Goal: Task Accomplishment & Management: Manage account settings

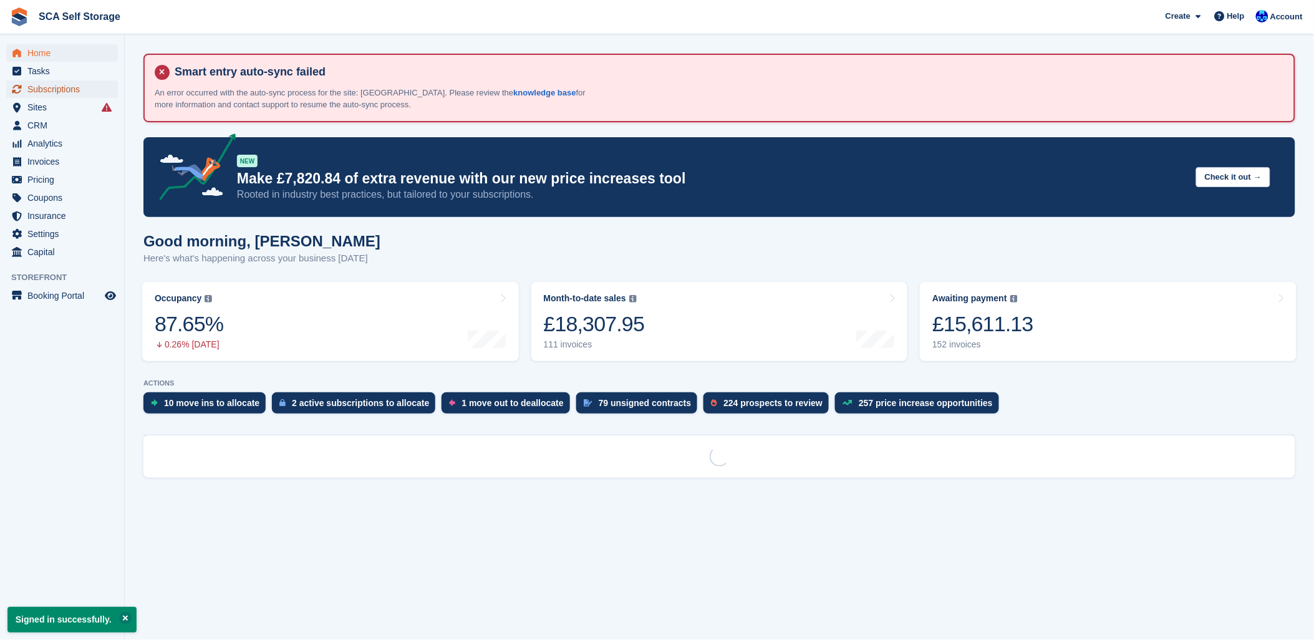
click at [36, 89] on span "Subscriptions" at bounding box center [64, 88] width 75 height 17
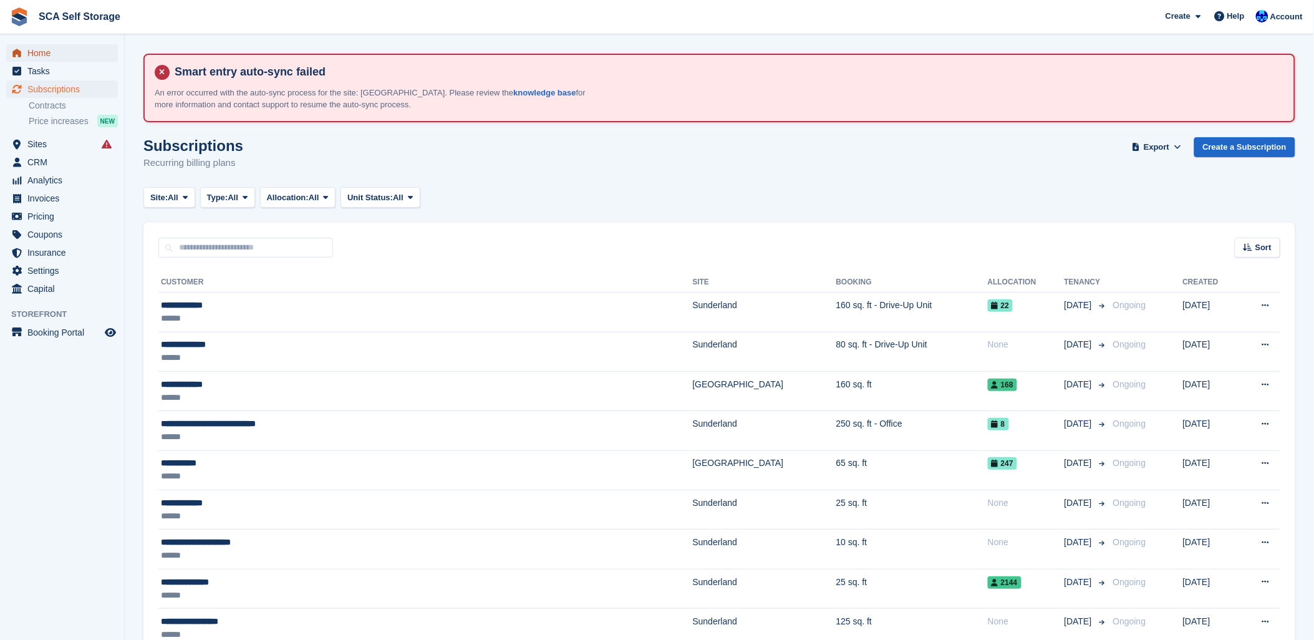
click at [35, 57] on span "Home" at bounding box center [64, 52] width 75 height 17
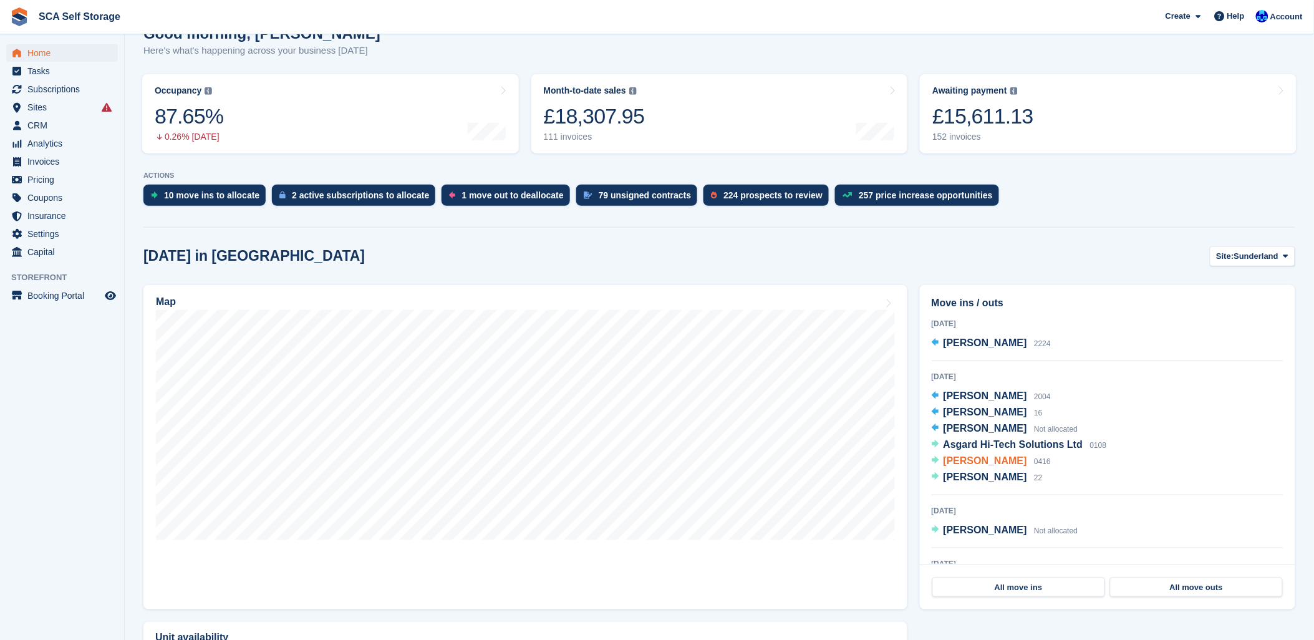
click at [984, 459] on span "[PERSON_NAME]" at bounding box center [985, 460] width 84 height 11
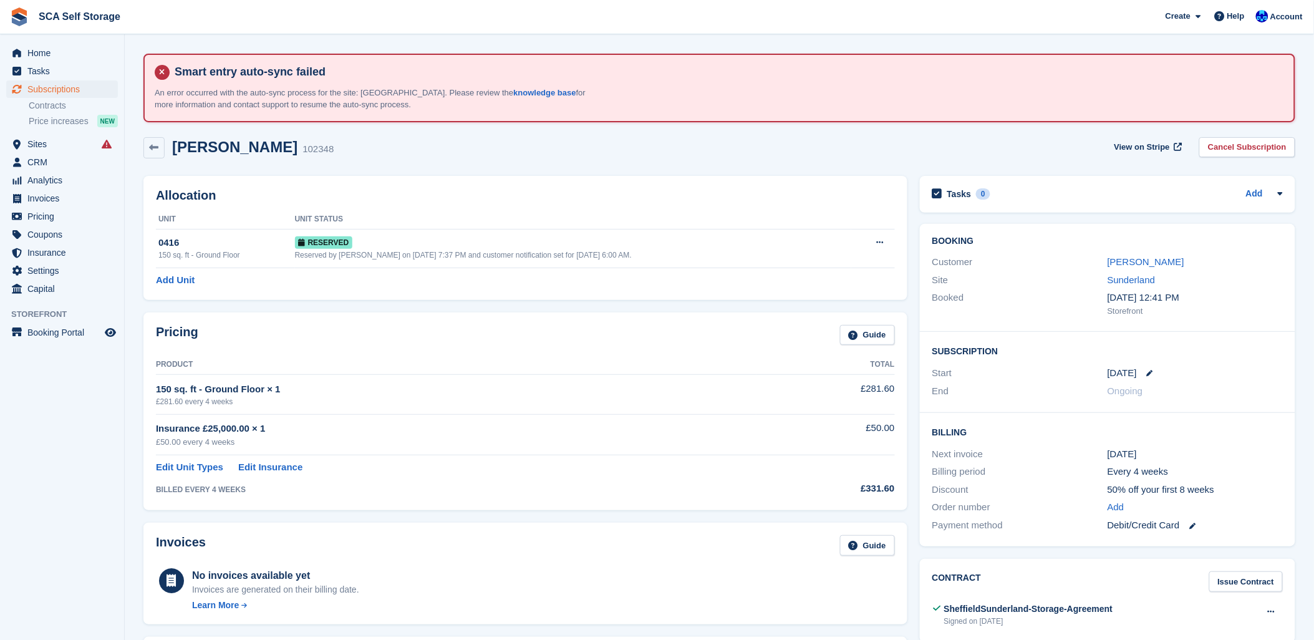
click at [801, 153] on div "Frank Stirling 102348 View on Stripe Cancel Subscription" at bounding box center [718, 147] width 1151 height 21
click at [813, 158] on div "Frank Stirling 102348 View on Stripe Cancel Subscription" at bounding box center [719, 150] width 1164 height 39
drag, startPoint x: 852, startPoint y: 387, endPoint x: 904, endPoint y: 385, distance: 52.4
click at [904, 385] on div "Pricing Guide Product Total 150 sq. ft - Ground Floor × 1 £281.60 every 4 weeks…" at bounding box center [525, 411] width 764 height 198
click at [729, 98] on div "Smart entry auto-sync failed An error occurred with the auto-sync process for t…" at bounding box center [719, 88] width 1129 height 46
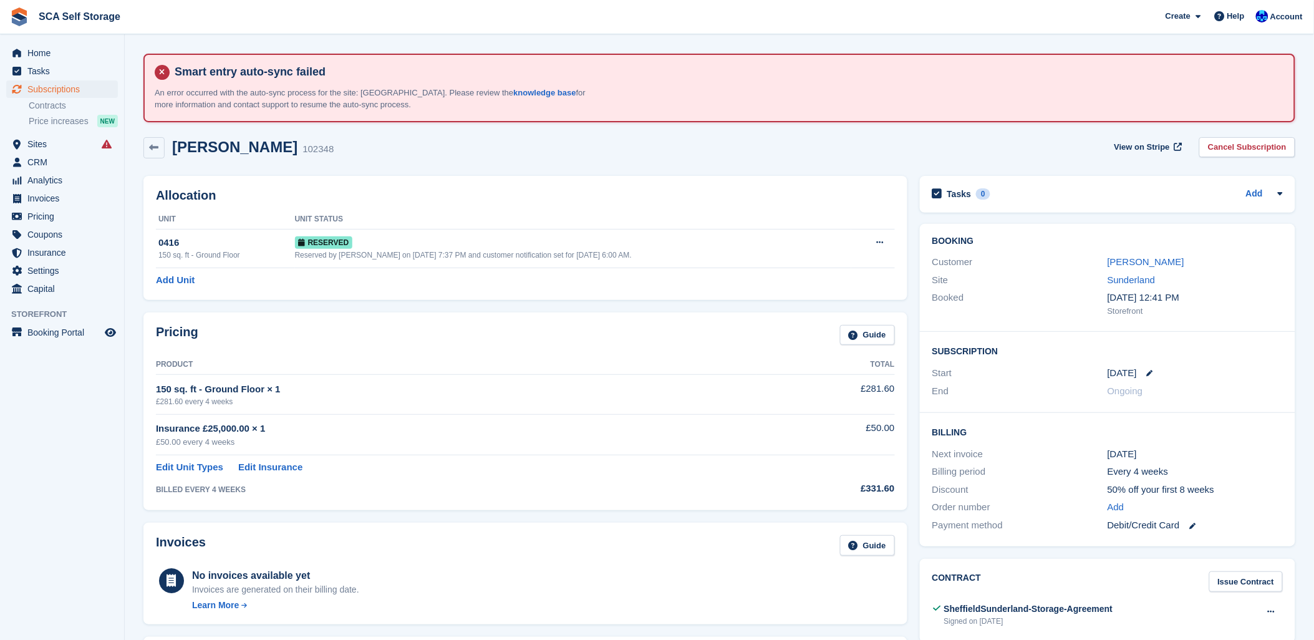
click at [720, 134] on div "Frank Stirling 102348 View on Stripe Cancel Subscription" at bounding box center [719, 150] width 1164 height 39
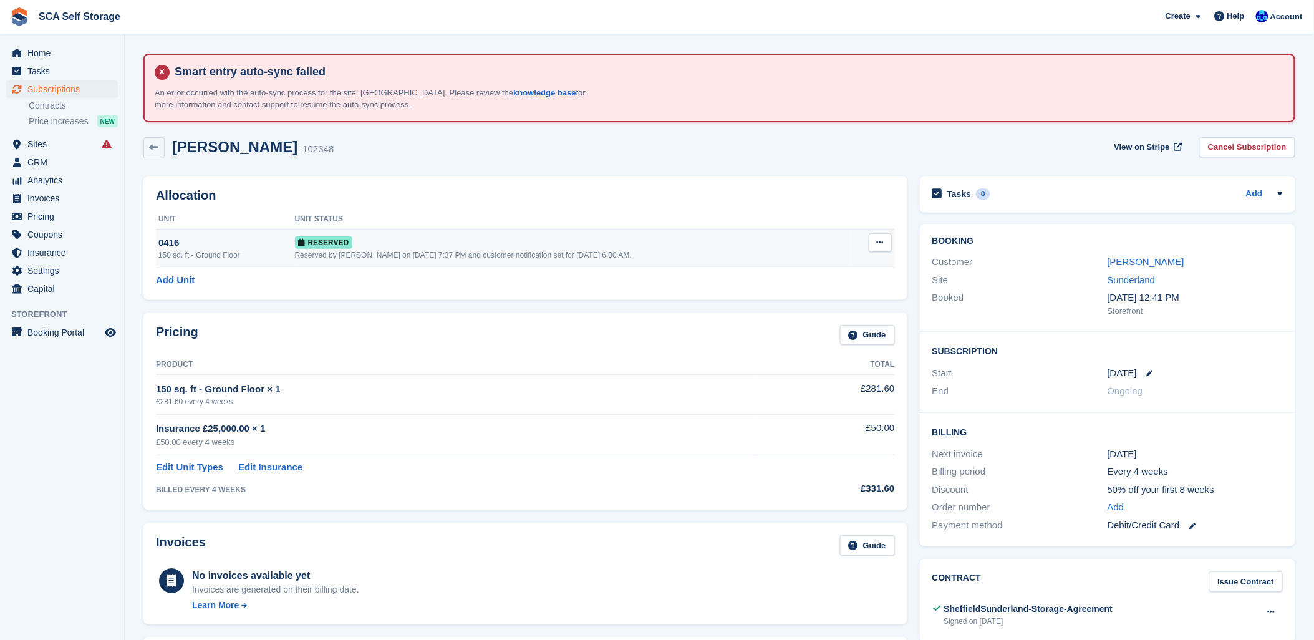
click at [320, 256] on div "Reserved by [PERSON_NAME] on [DATE] 7:37 PM and customer notification set for […" at bounding box center [573, 254] width 557 height 11
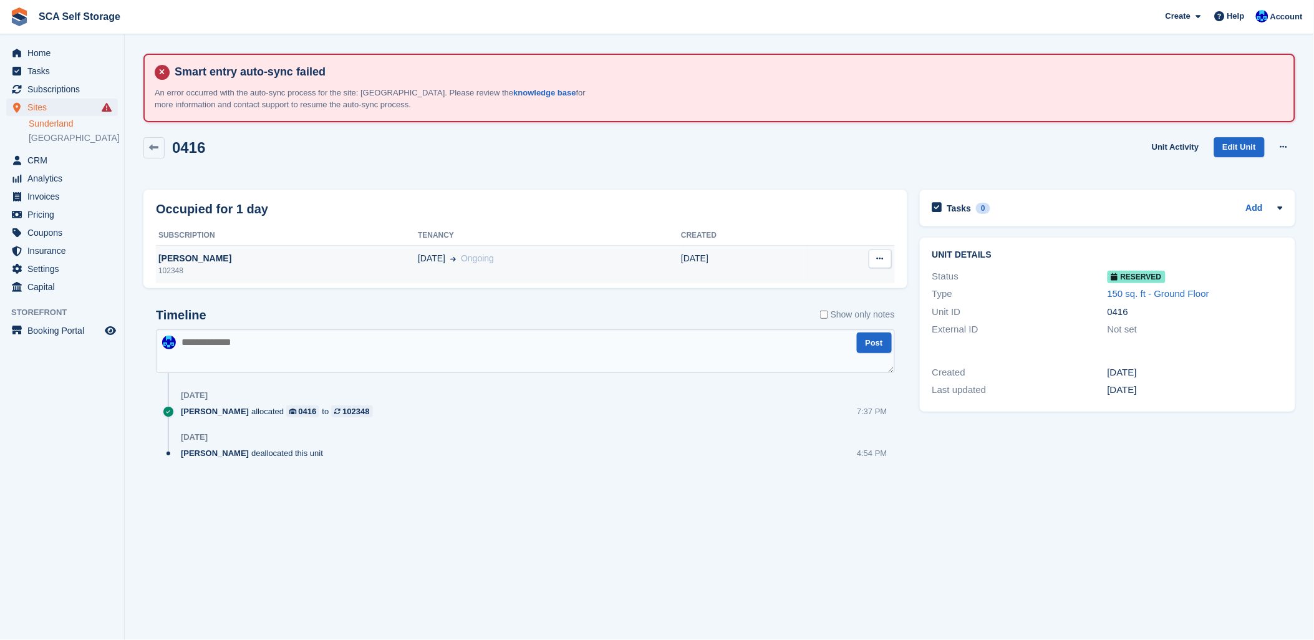
click at [363, 266] on div "102348" at bounding box center [287, 270] width 262 height 11
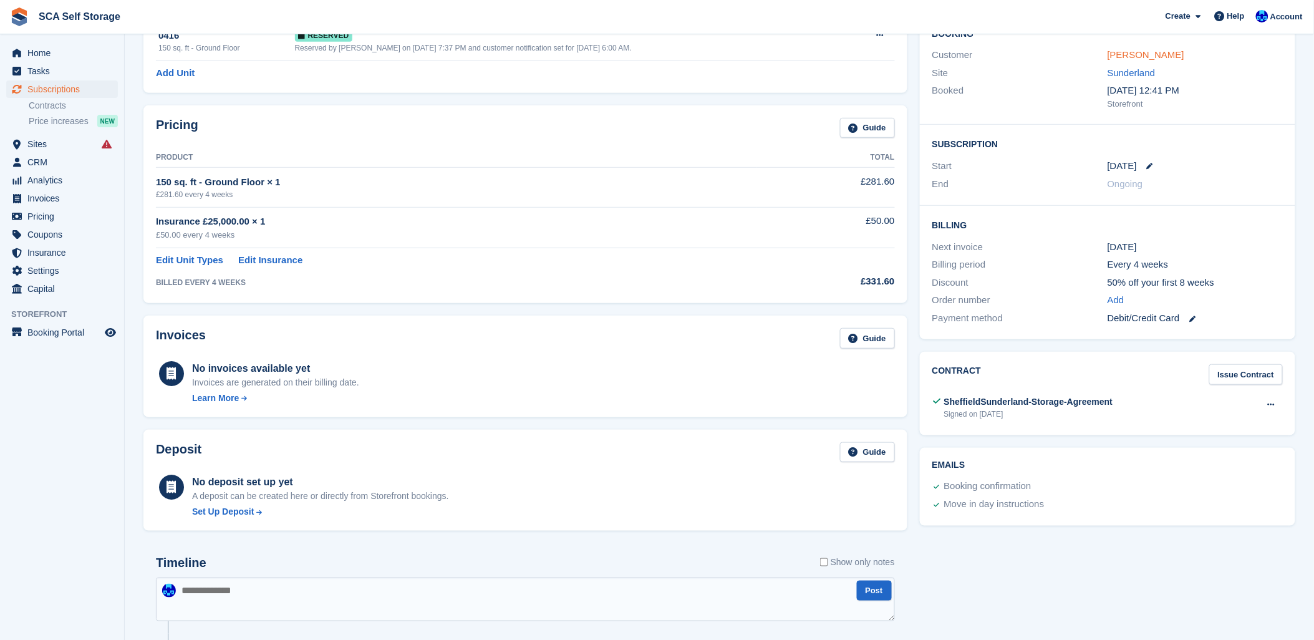
scroll to position [208, 0]
click at [1131, 52] on link "Frank Stirling" at bounding box center [1145, 54] width 77 height 11
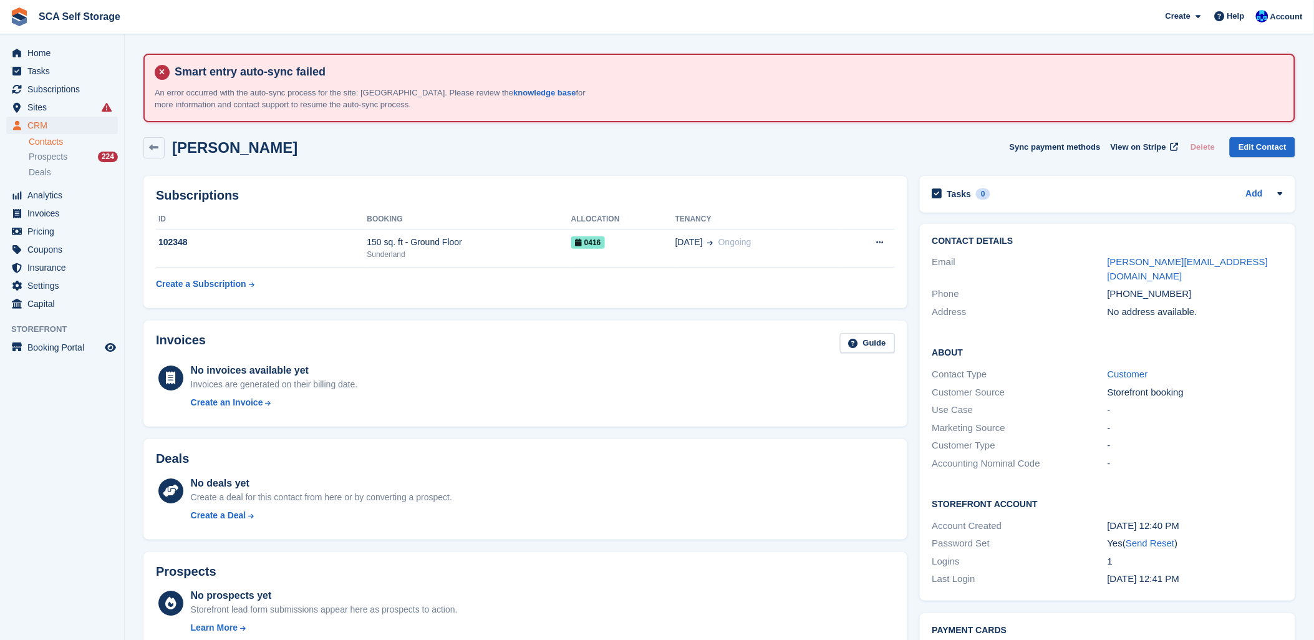
click at [488, 140] on div "Frank Stirling Sync payment methods View on Stripe Delete Edit Contact" at bounding box center [718, 147] width 1151 height 21
click at [325, 156] on div "Frank Stirling Sync payment methods View on Stripe Delete Edit Contact" at bounding box center [718, 147] width 1151 height 21
drag, startPoint x: 711, startPoint y: 151, endPoint x: 723, endPoint y: 145, distance: 13.1
click at [723, 145] on div "Frank Stirling Sync payment methods View on Stripe Delete Edit Contact" at bounding box center [718, 147] width 1151 height 21
click at [738, 140] on div "Frank Stirling Sync payment methods View on Stripe Delete Edit Contact" at bounding box center [718, 147] width 1151 height 21
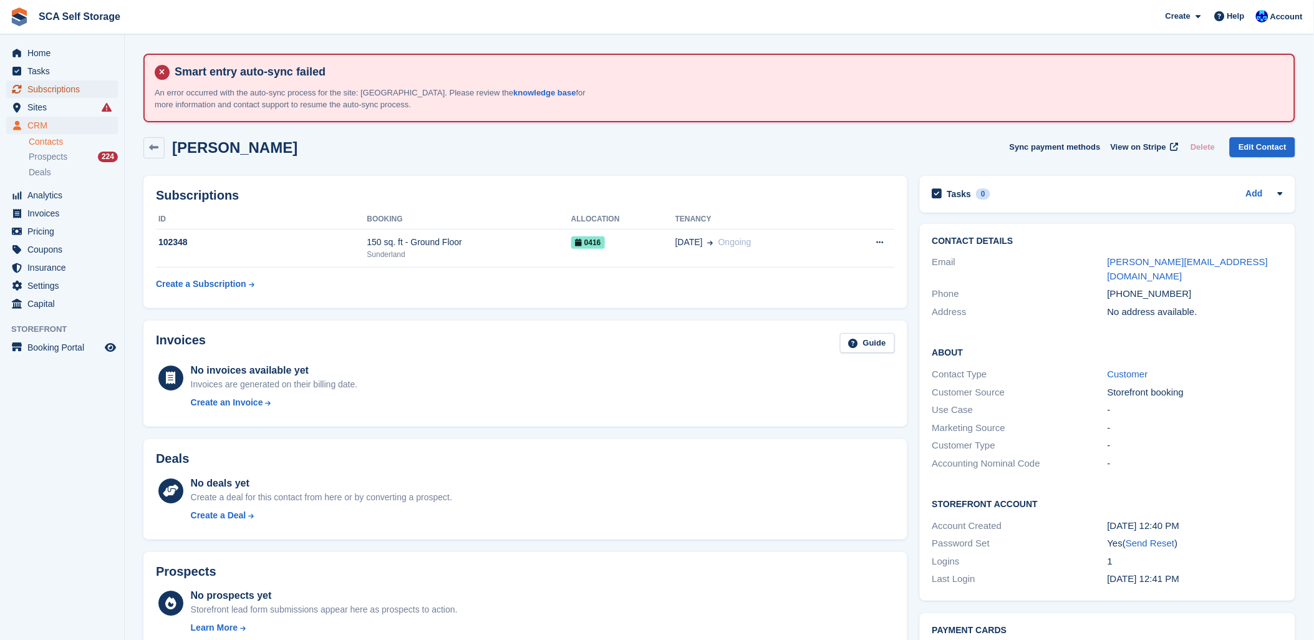
click at [41, 85] on span "Subscriptions" at bounding box center [64, 88] width 75 height 17
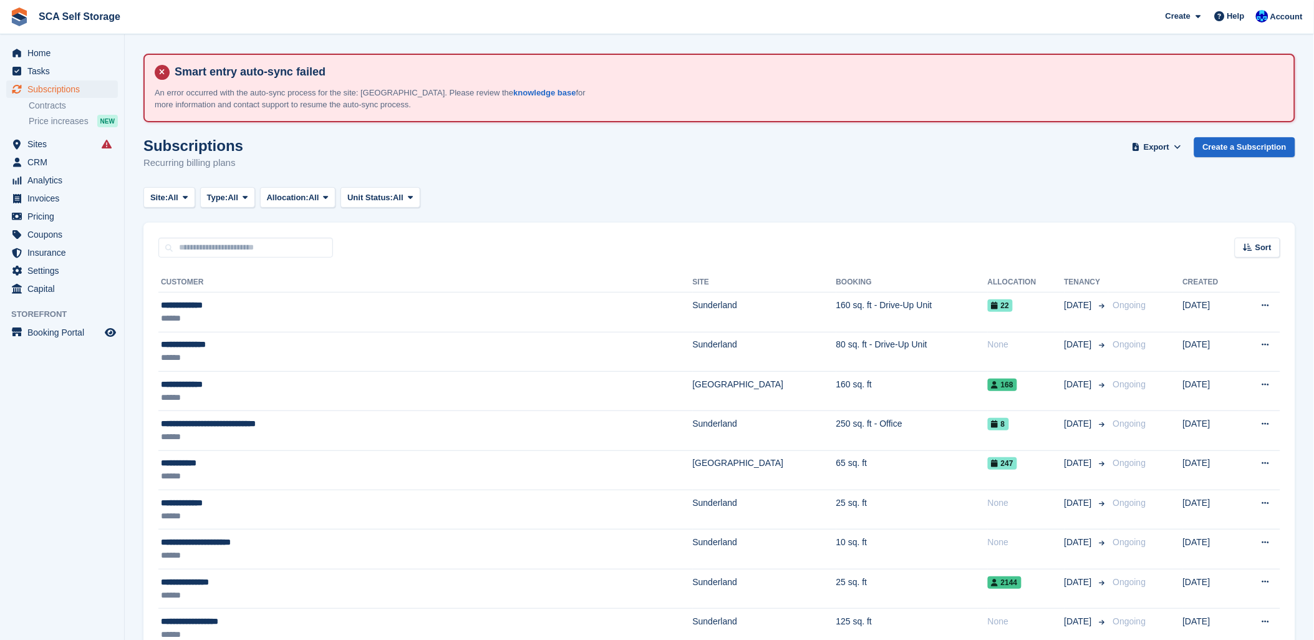
click at [488, 165] on div "Subscriptions Recurring billing plans Export Export Subscriptions Export a CSV …" at bounding box center [718, 161] width 1151 height 48
click at [572, 187] on div "Site: All All Sunderland Sheffield Type: All All Upcoming Previous Active Endin…" at bounding box center [718, 197] width 1151 height 21
click at [674, 178] on div "Subscriptions Recurring billing plans Export Export Subscriptions Export a CSV …" at bounding box center [718, 161] width 1151 height 48
drag, startPoint x: 608, startPoint y: 193, endPoint x: 599, endPoint y: 193, distance: 9.4
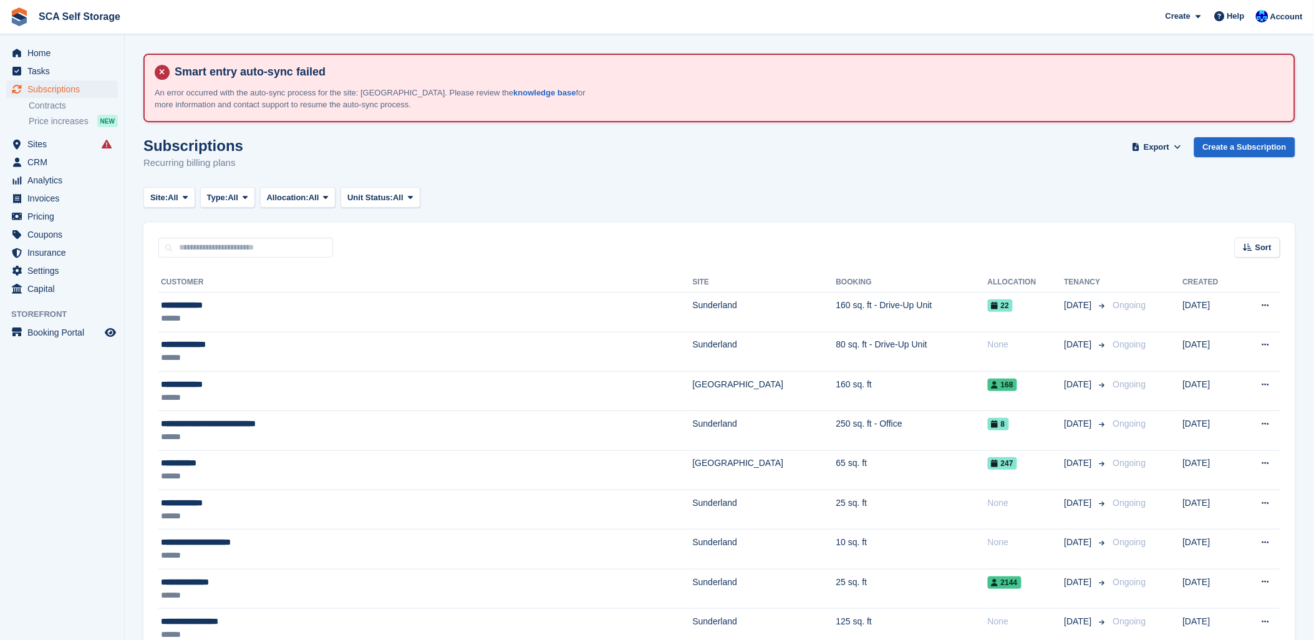
click at [602, 193] on div "Site: All All Sunderland Sheffield Type: All All Upcoming Previous Active Endin…" at bounding box center [718, 197] width 1151 height 21
click at [32, 87] on span "Subscriptions" at bounding box center [64, 88] width 75 height 17
click at [1280, 26] on div "Account" at bounding box center [1279, 17] width 55 height 22
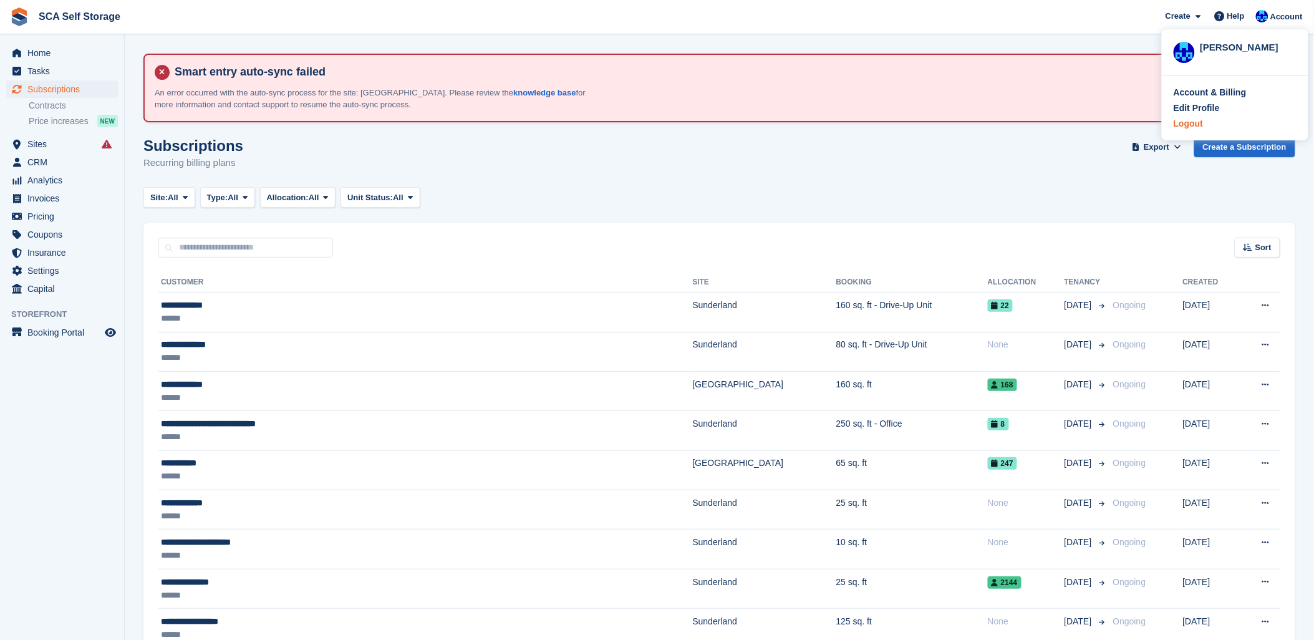
click at [1212, 123] on div "Logout" at bounding box center [1234, 123] width 123 height 13
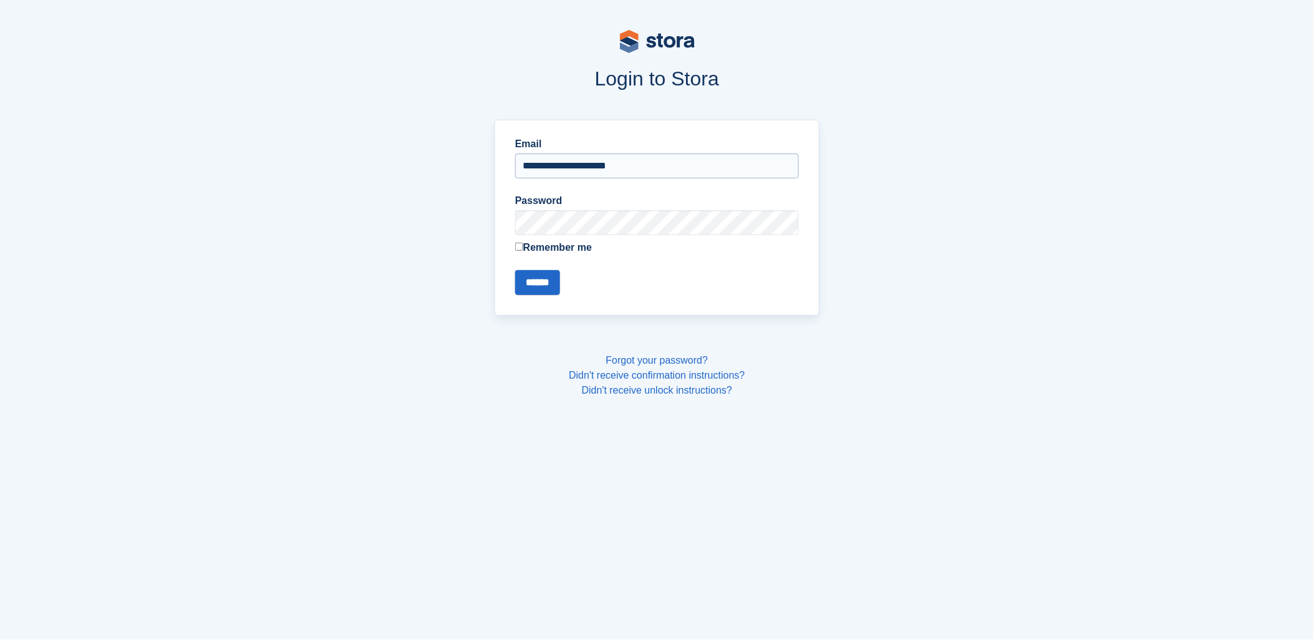
click at [588, 165] on input "**********" at bounding box center [657, 165] width 284 height 25
type input "**********"
click at [560, 281] on input "******" at bounding box center [537, 282] width 45 height 25
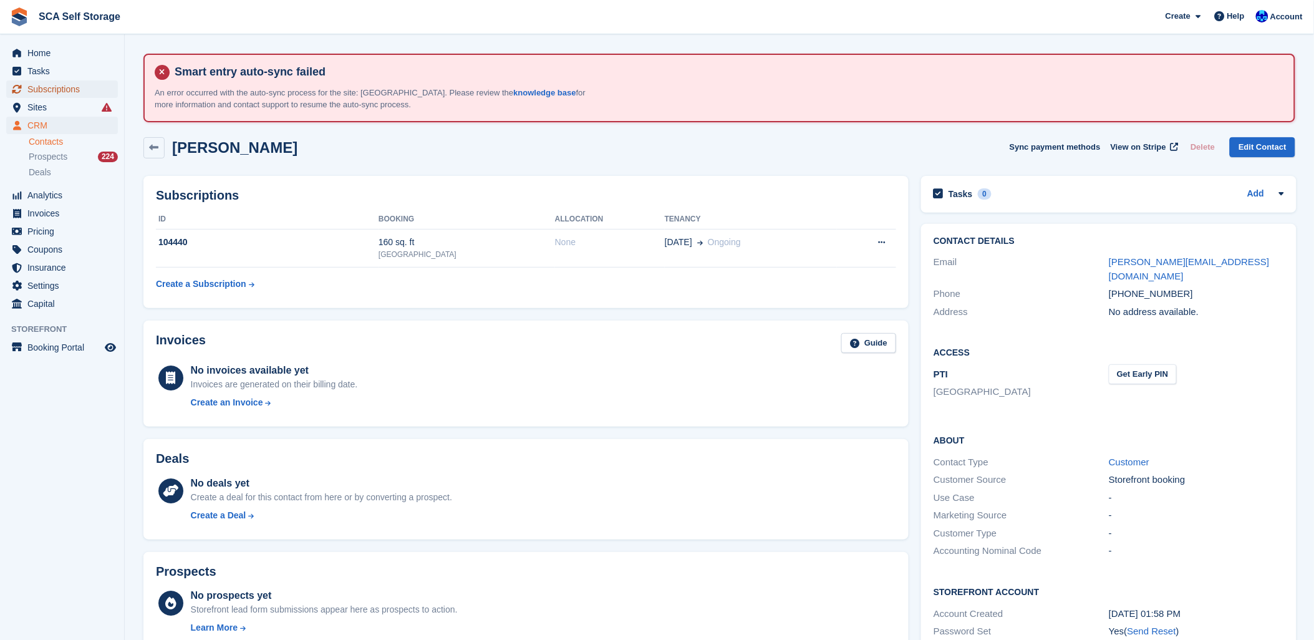
click at [92, 96] on span "Subscriptions" at bounding box center [64, 88] width 75 height 17
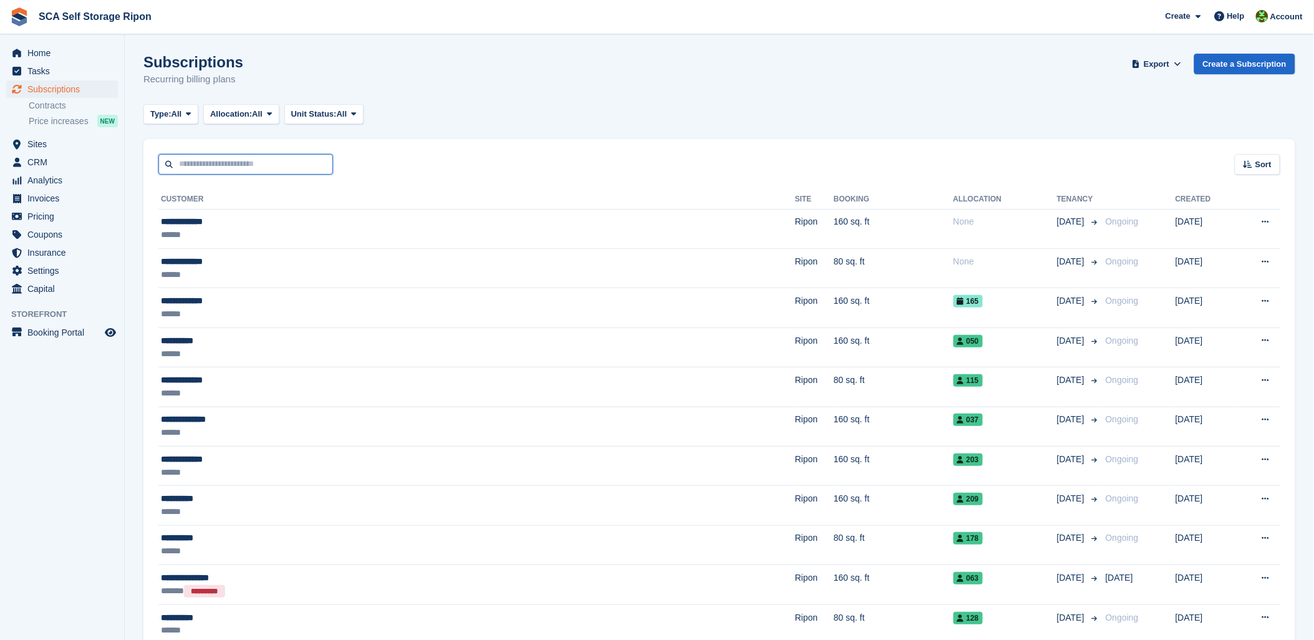
click at [214, 168] on input "text" at bounding box center [245, 164] width 175 height 21
type input "****"
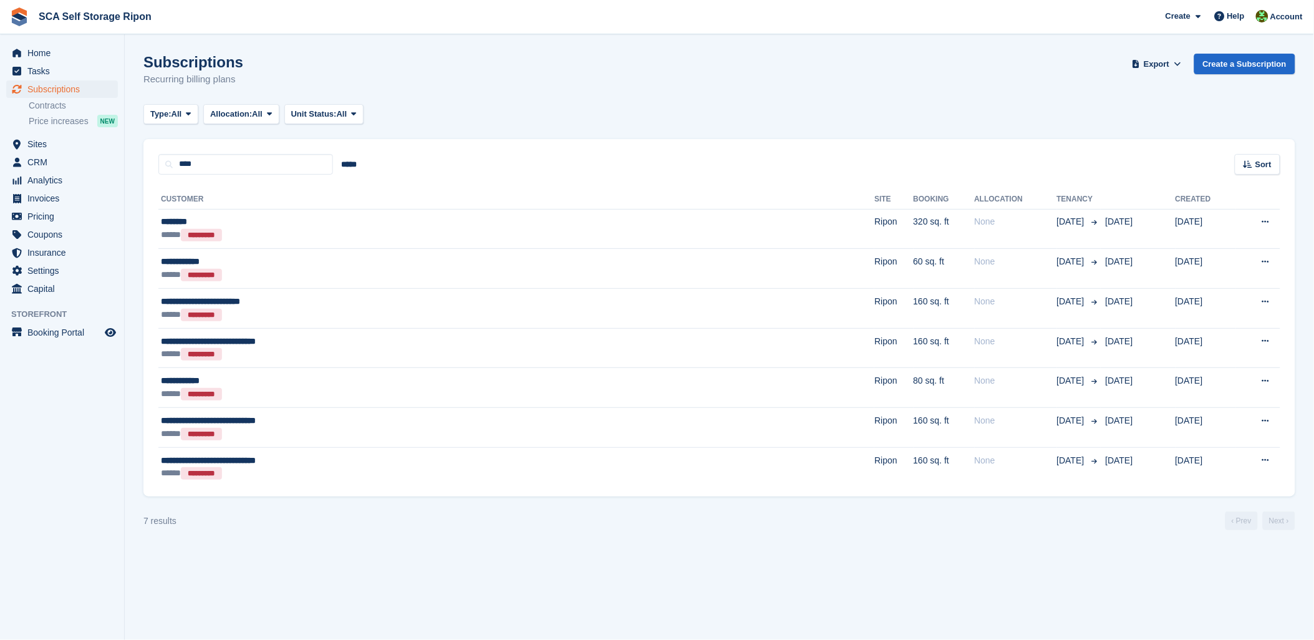
click at [360, 197] on th "Customer" at bounding box center [516, 200] width 716 height 20
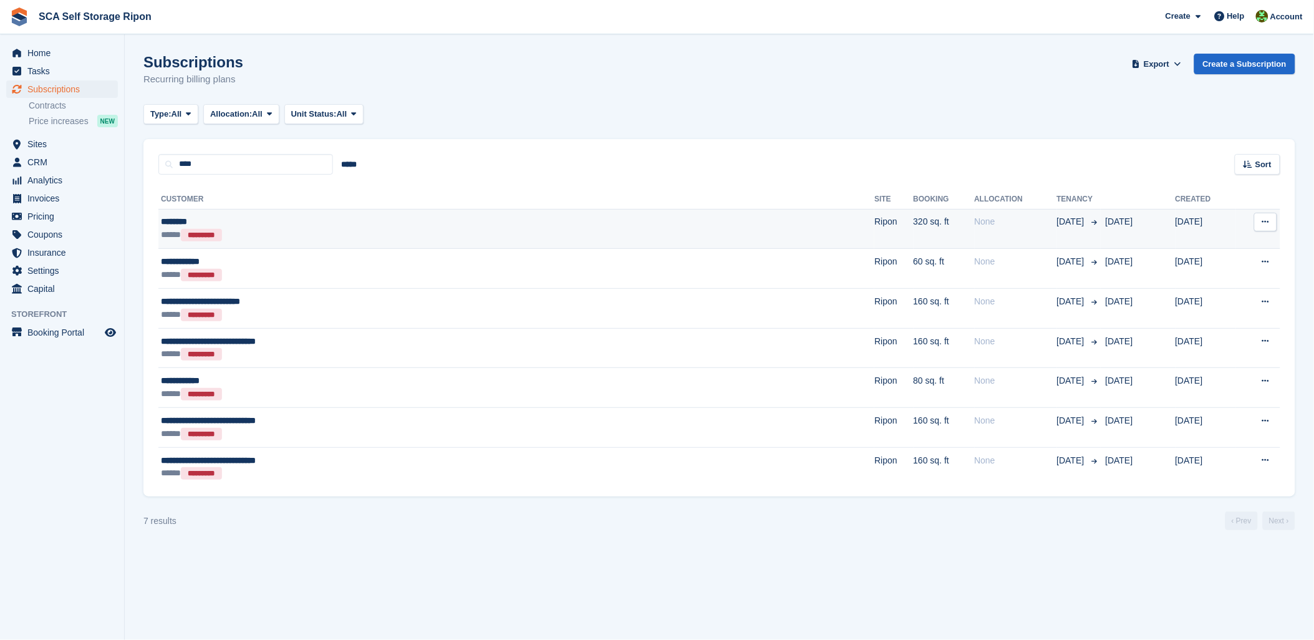
click at [387, 226] on div "********" at bounding box center [370, 221] width 419 height 13
